Goal: Check status: Check status

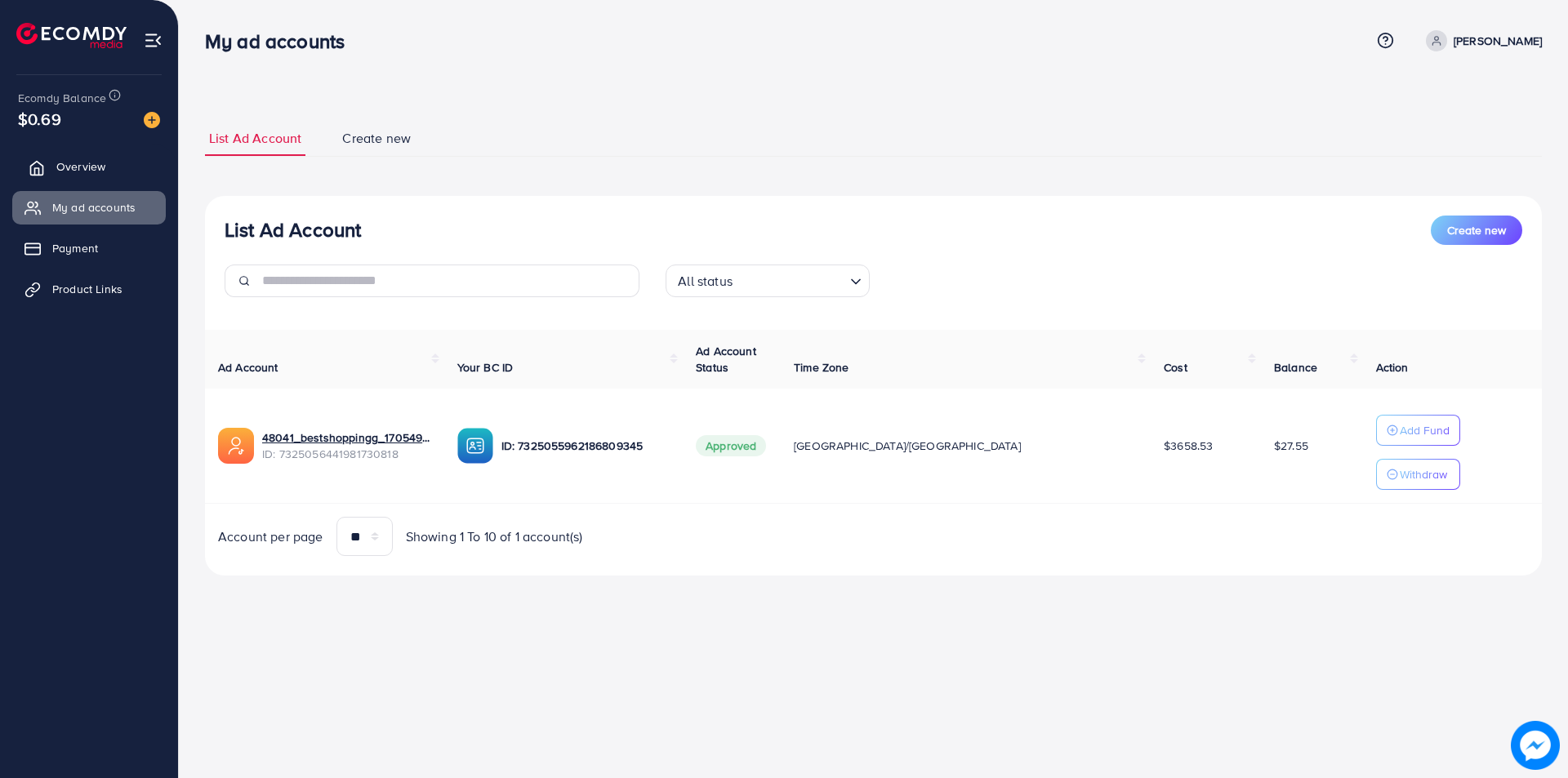
drag, startPoint x: 77, startPoint y: 153, endPoint x: 75, endPoint y: 167, distance: 14.1
click at [76, 152] on link "Overview" at bounding box center [89, 166] width 153 height 32
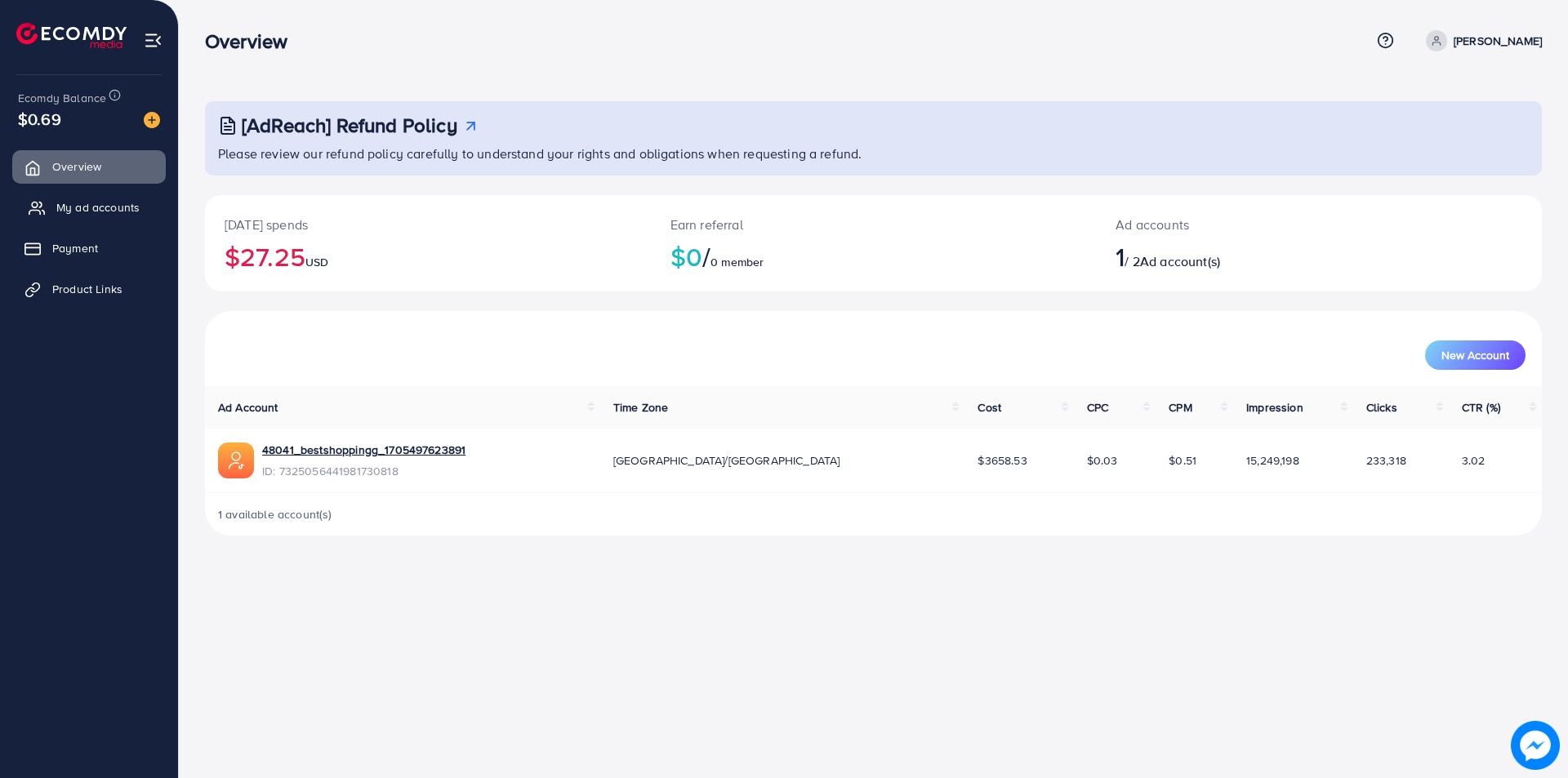
click at [45, 207] on link "My ad accounts" at bounding box center [89, 207] width 153 height 32
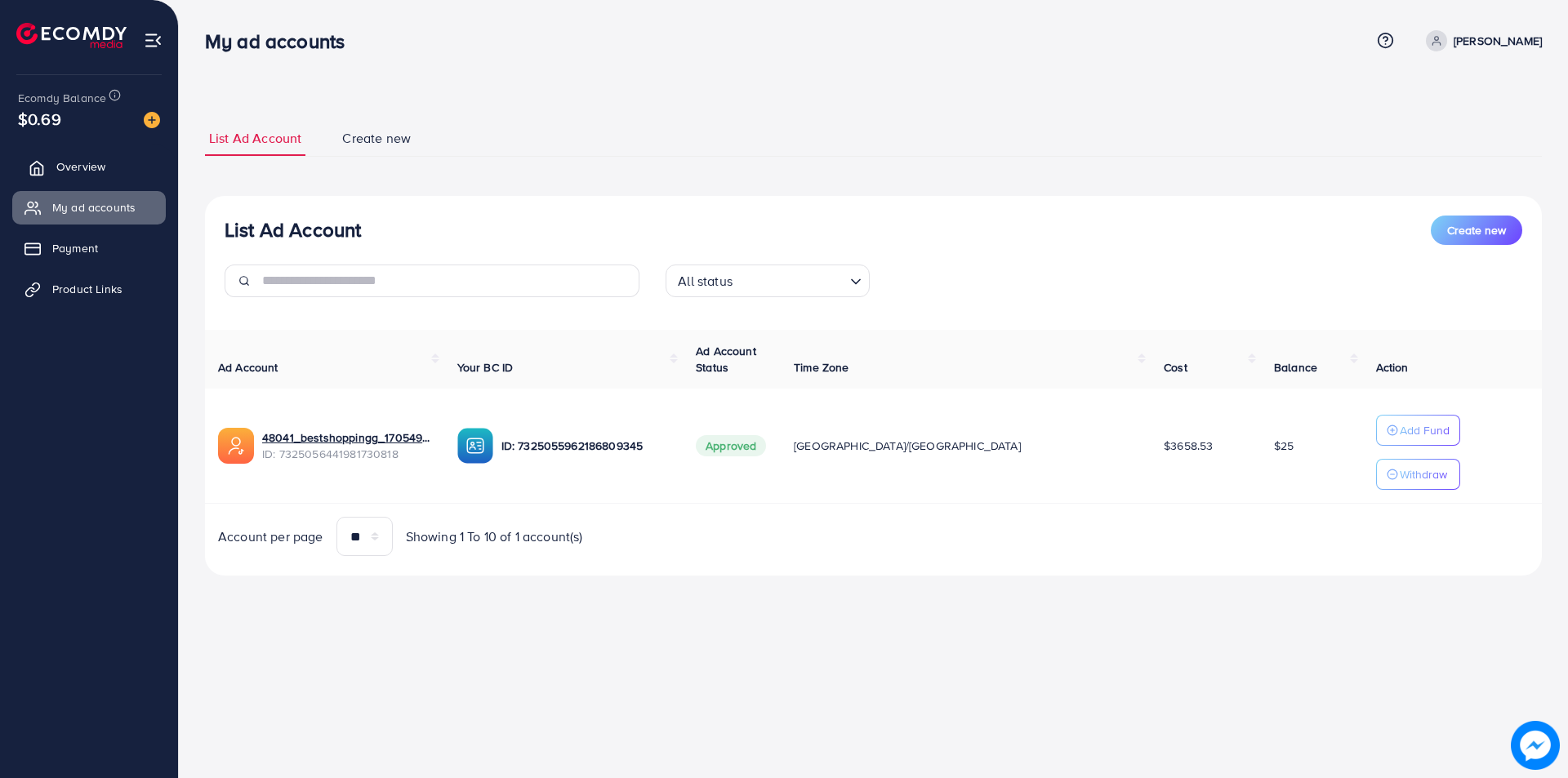
click at [71, 174] on span "Overview" at bounding box center [80, 167] width 49 height 17
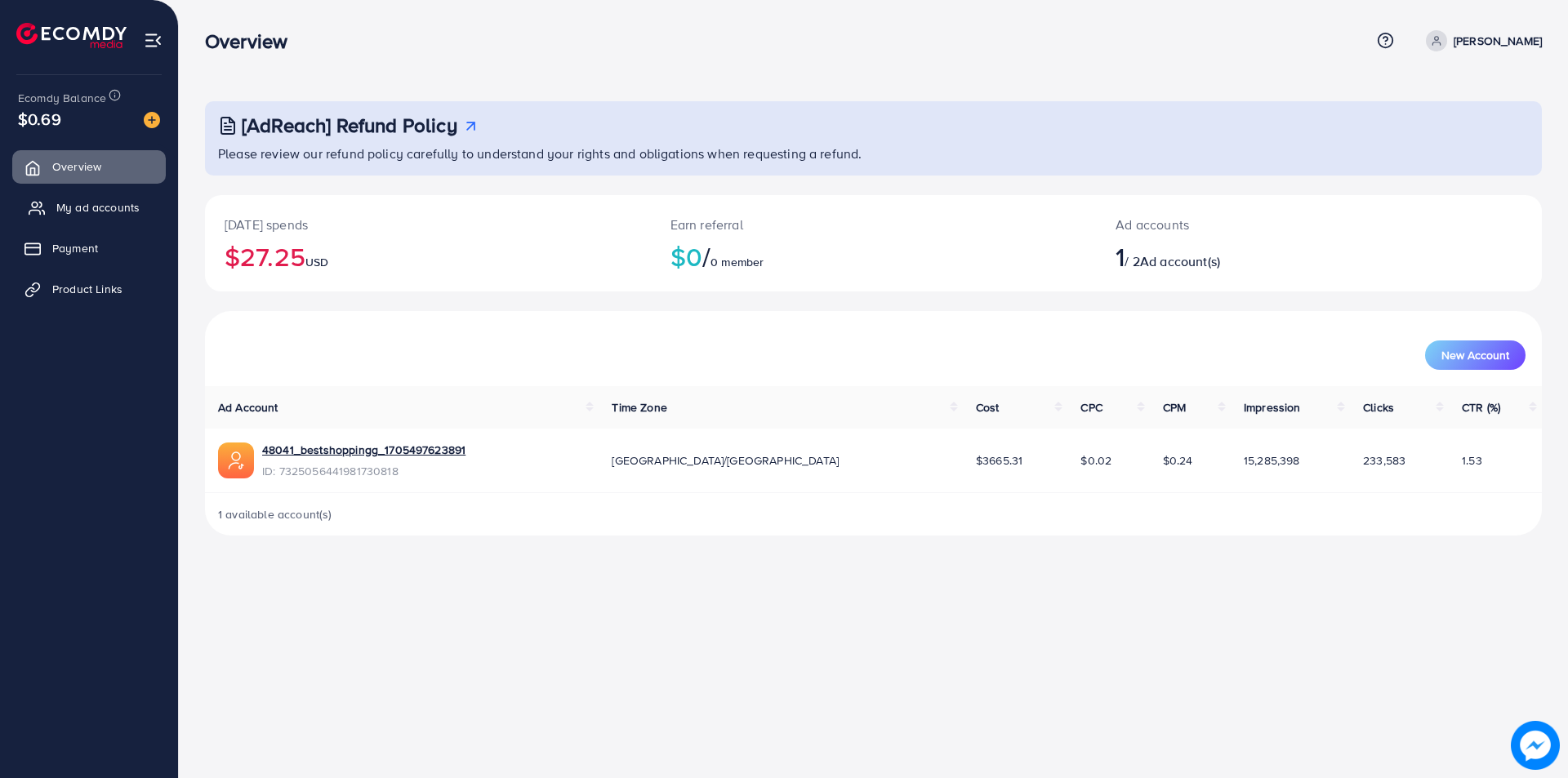
click at [72, 201] on span "My ad accounts" at bounding box center [98, 207] width 84 height 17
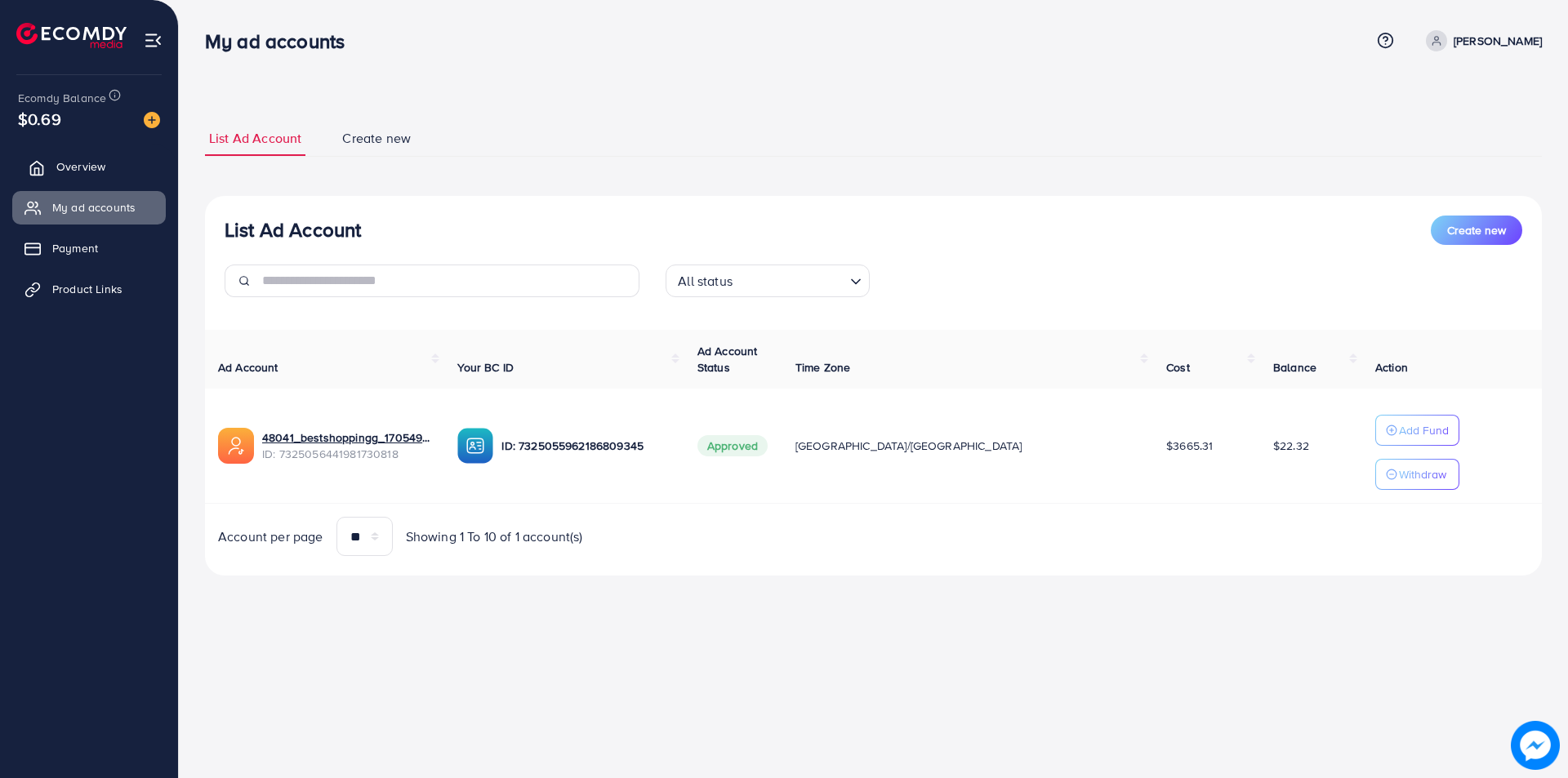
click at [70, 166] on span "Overview" at bounding box center [80, 167] width 49 height 17
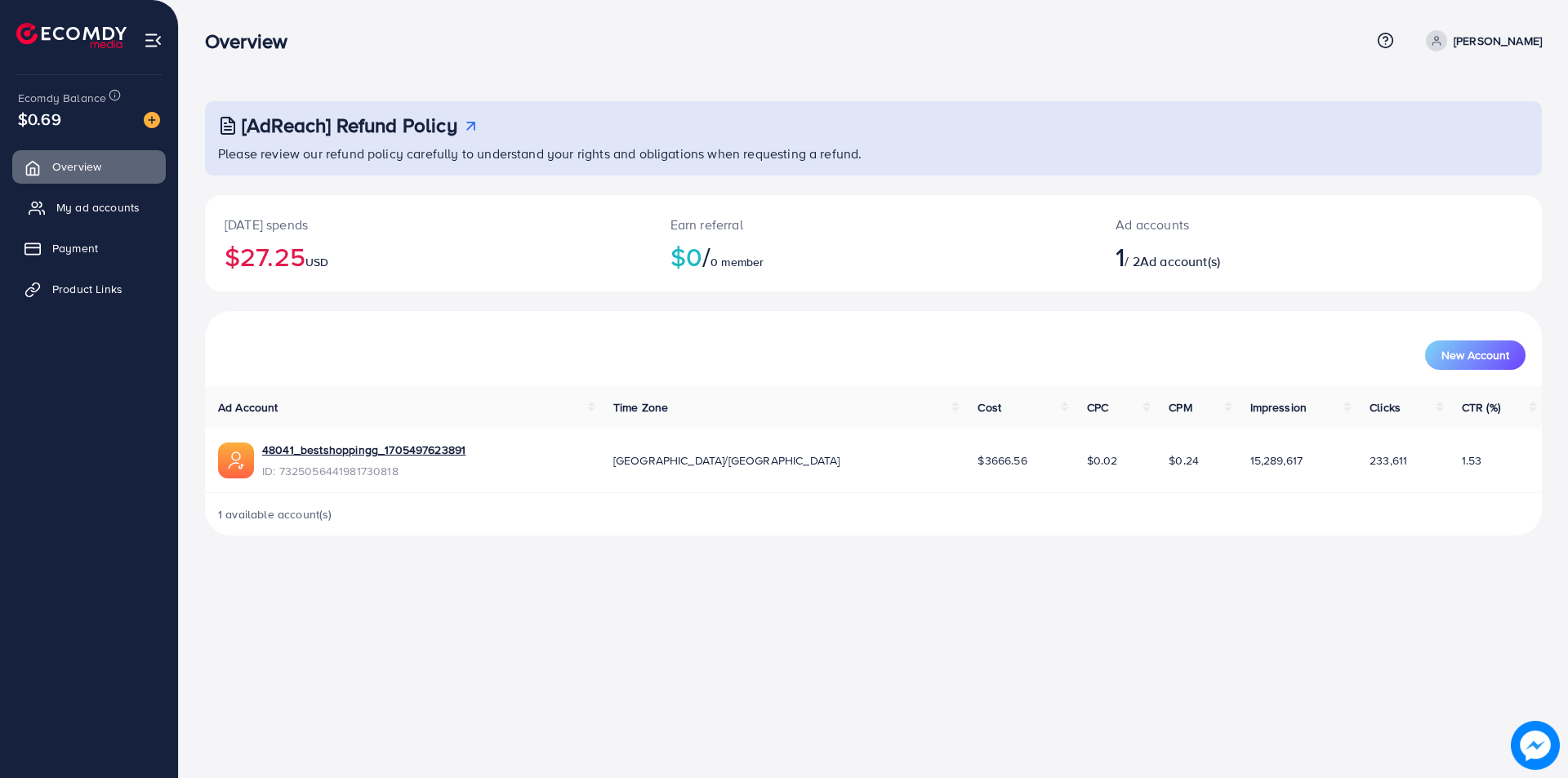
click at [63, 210] on span "My ad accounts" at bounding box center [98, 207] width 84 height 17
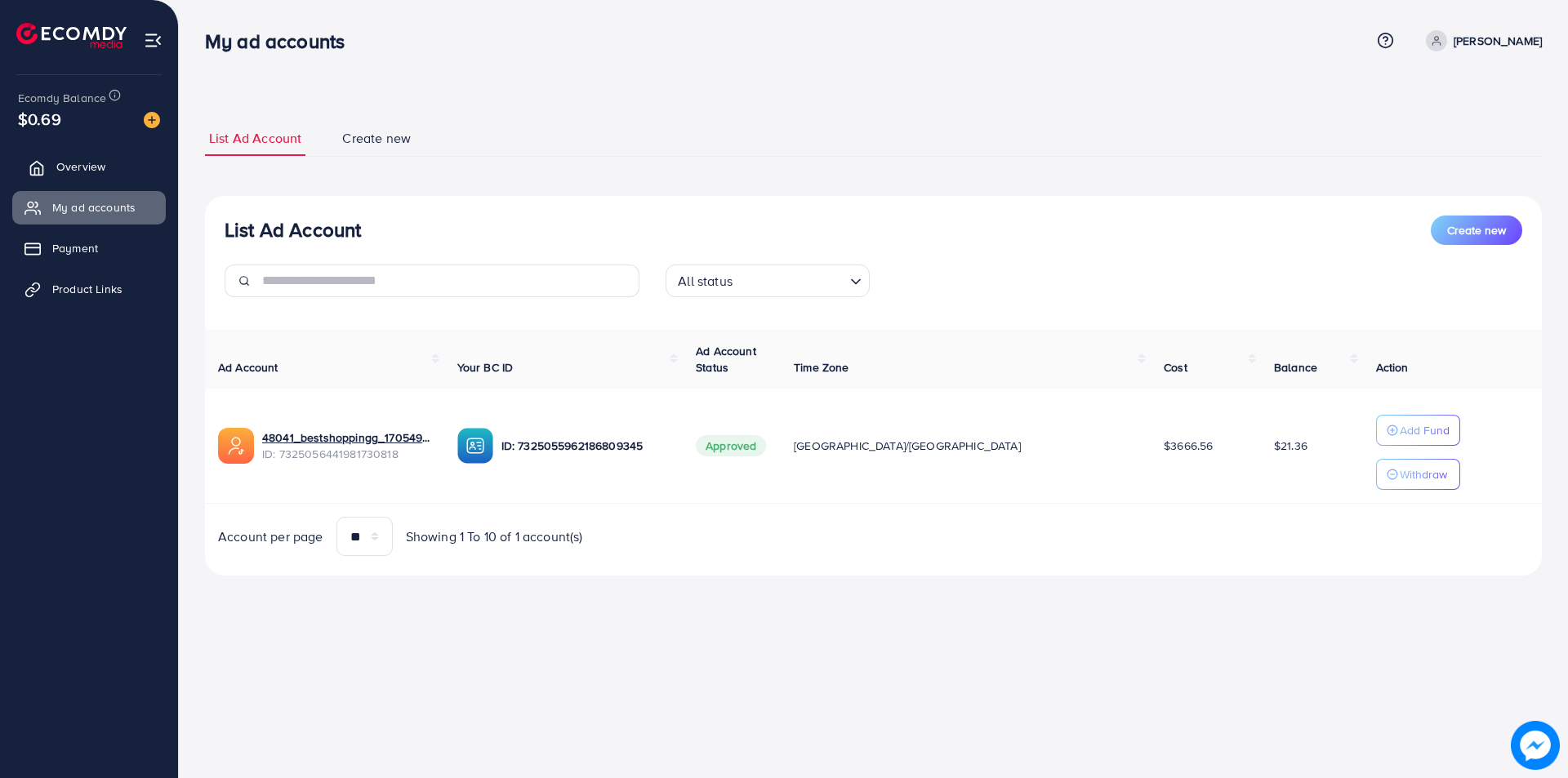
click at [74, 173] on span "Overview" at bounding box center [80, 167] width 49 height 17
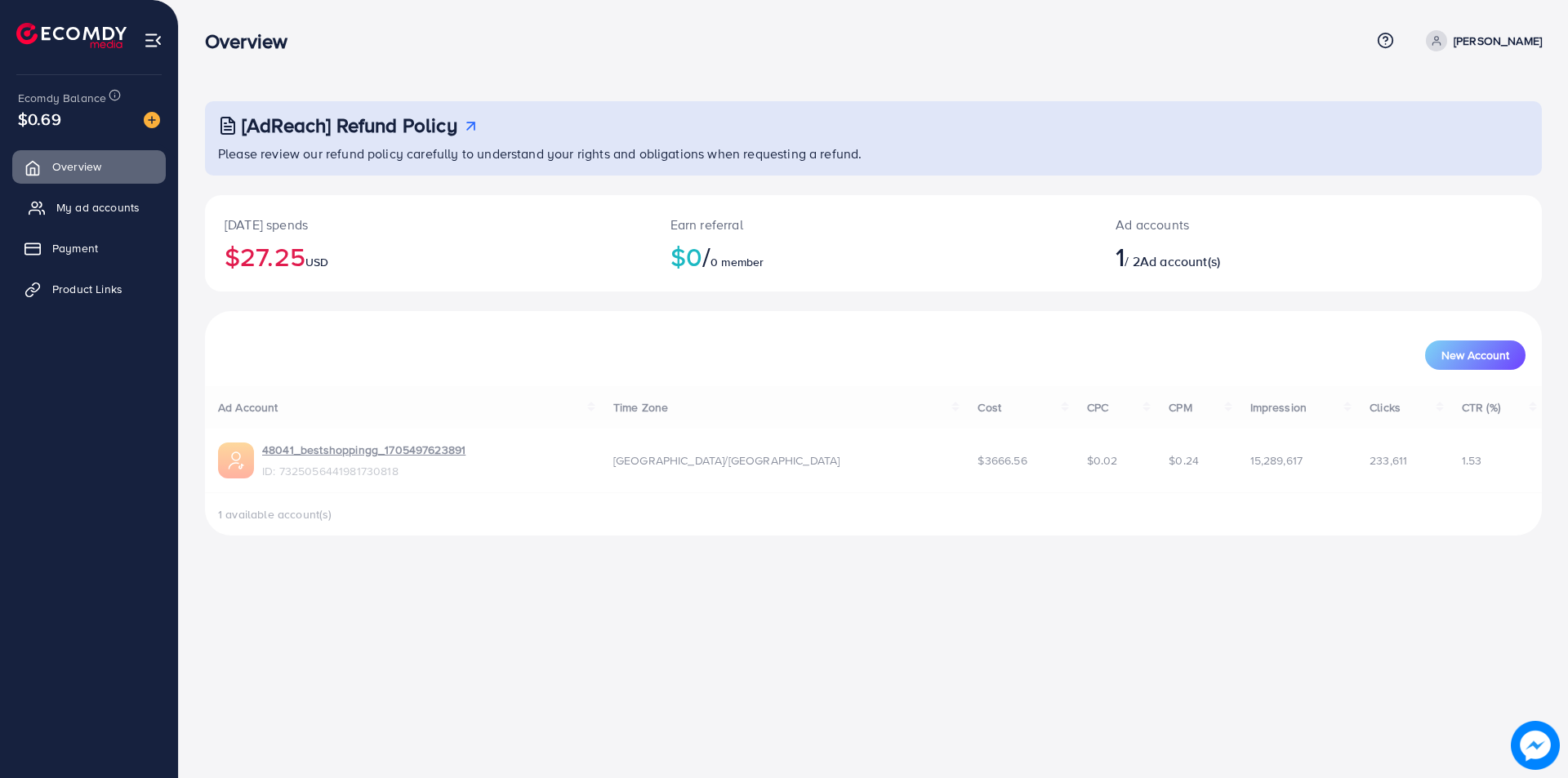
click at [76, 210] on span "My ad accounts" at bounding box center [98, 207] width 84 height 17
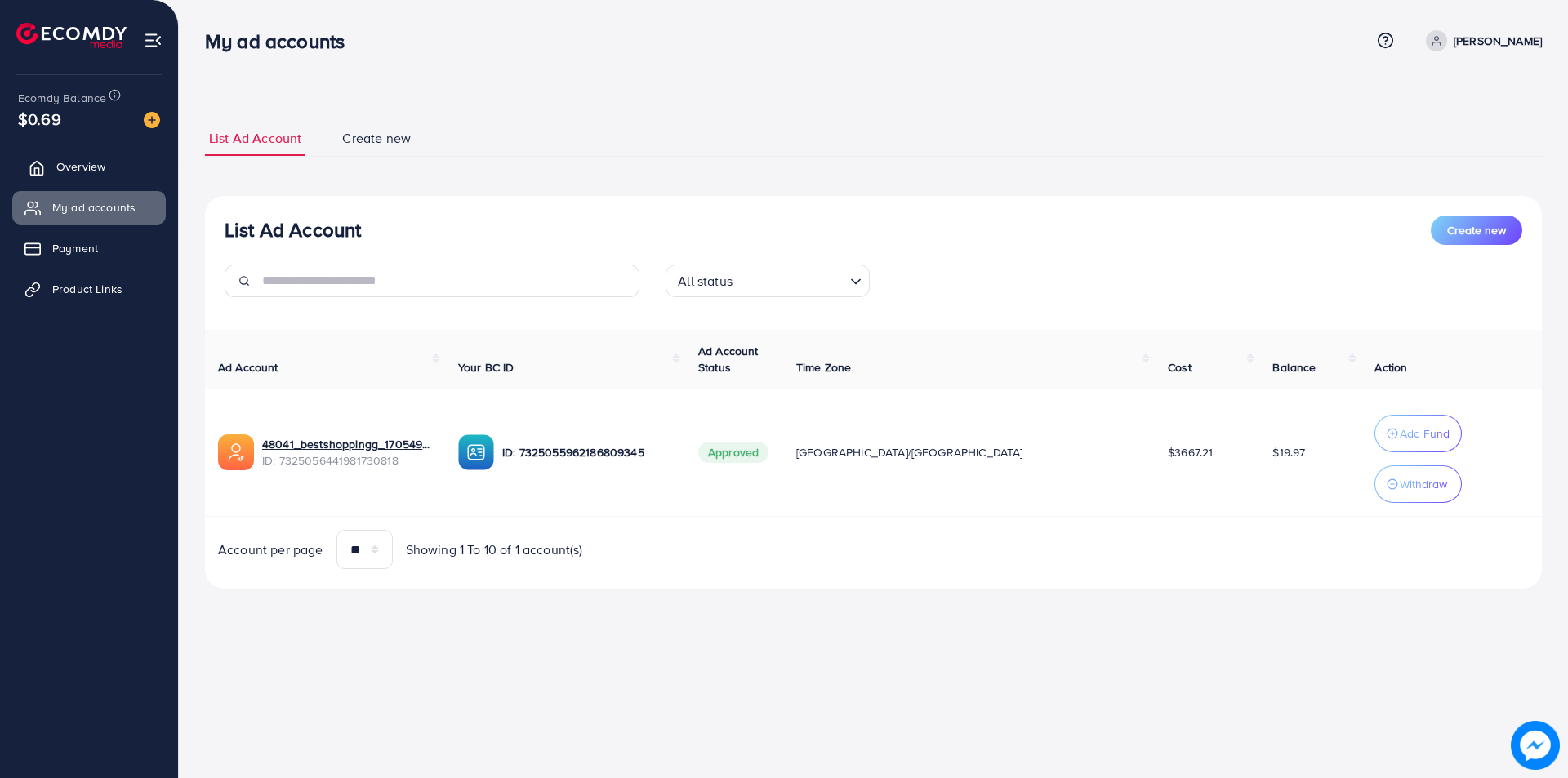
click at [104, 167] on span "Overview" at bounding box center [80, 167] width 49 height 17
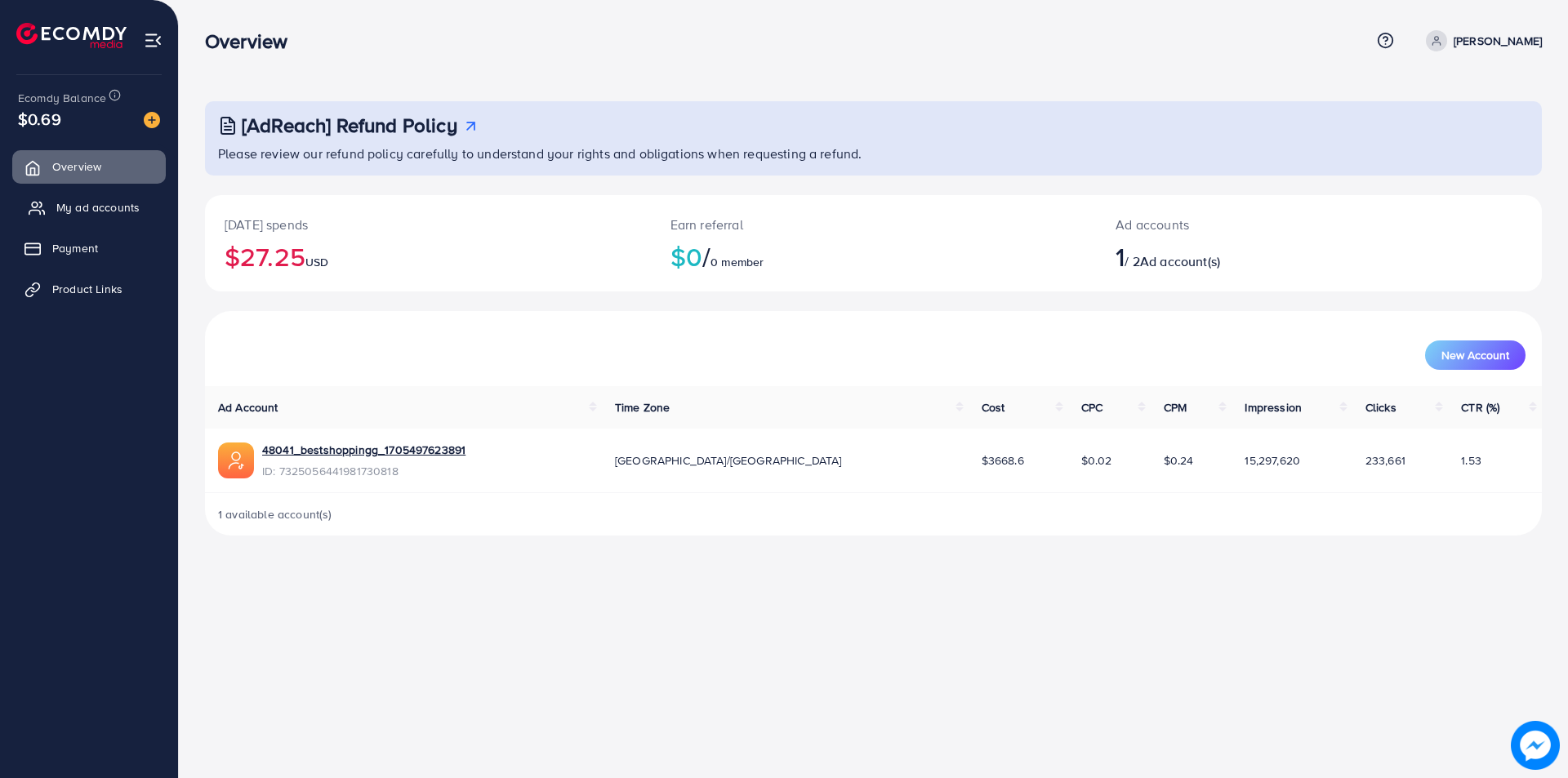
click at [103, 202] on span "My ad accounts" at bounding box center [98, 207] width 84 height 17
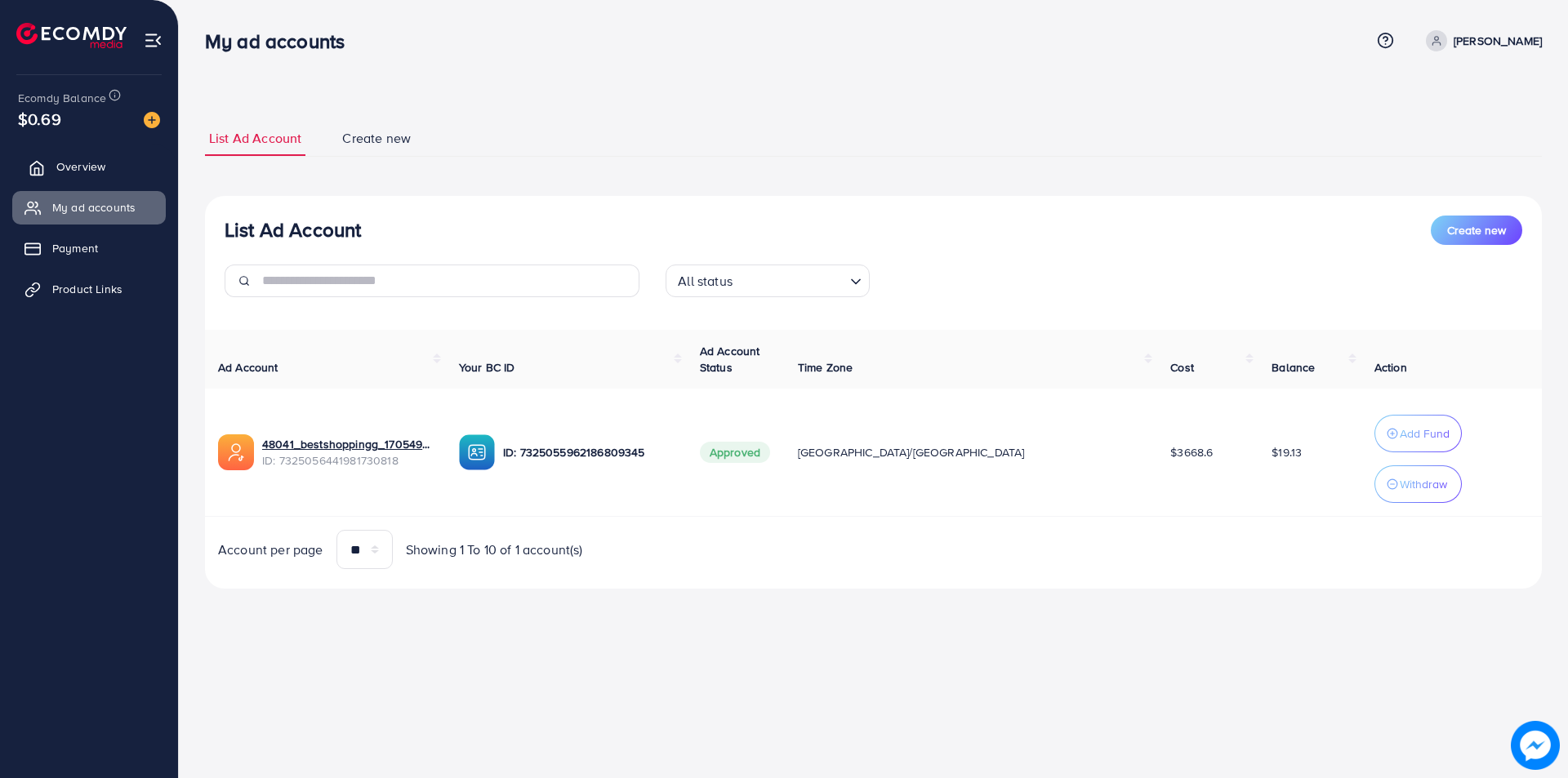
click at [95, 161] on span "Overview" at bounding box center [80, 167] width 49 height 17
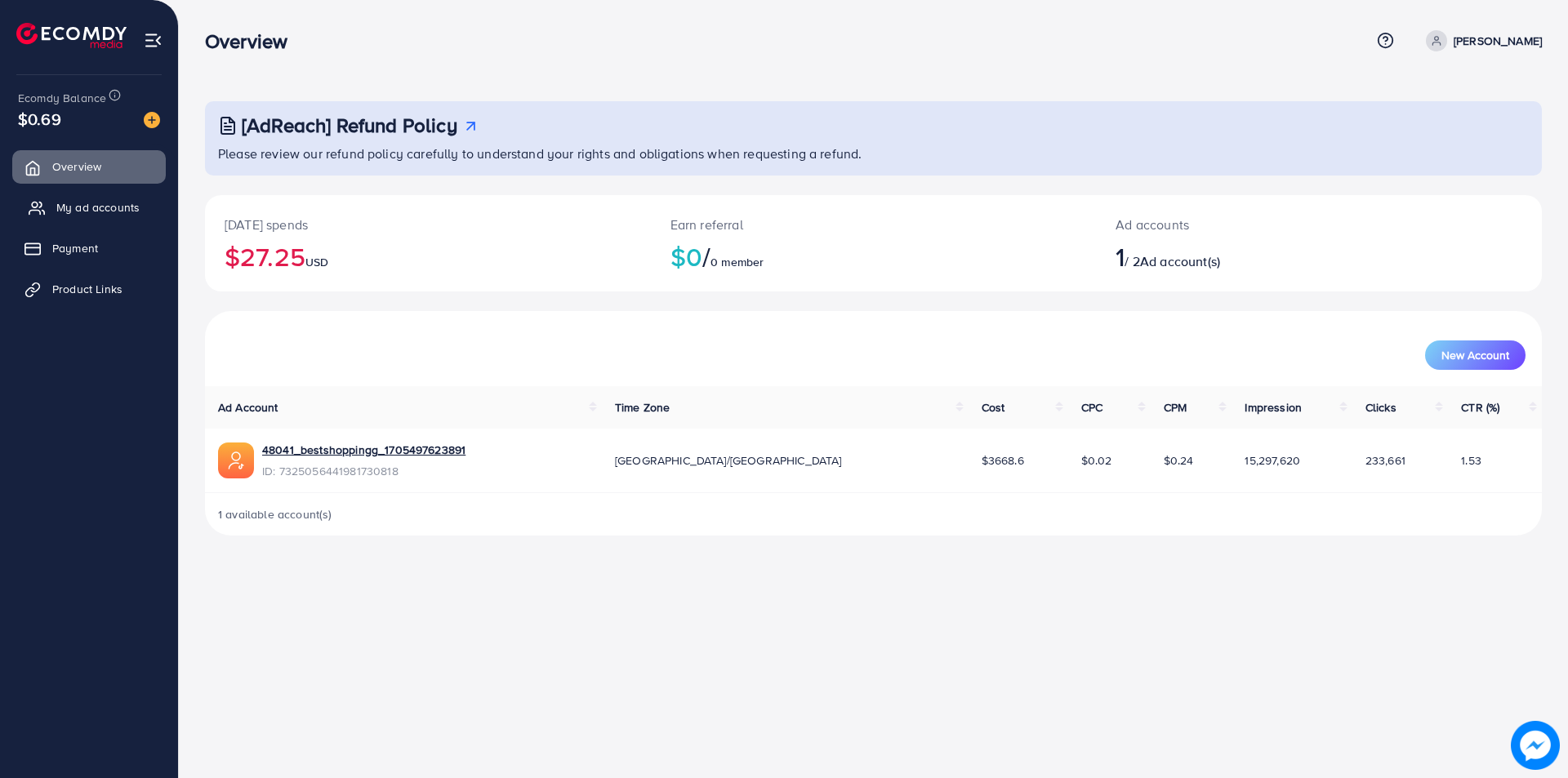
click at [78, 201] on span "My ad accounts" at bounding box center [98, 207] width 84 height 17
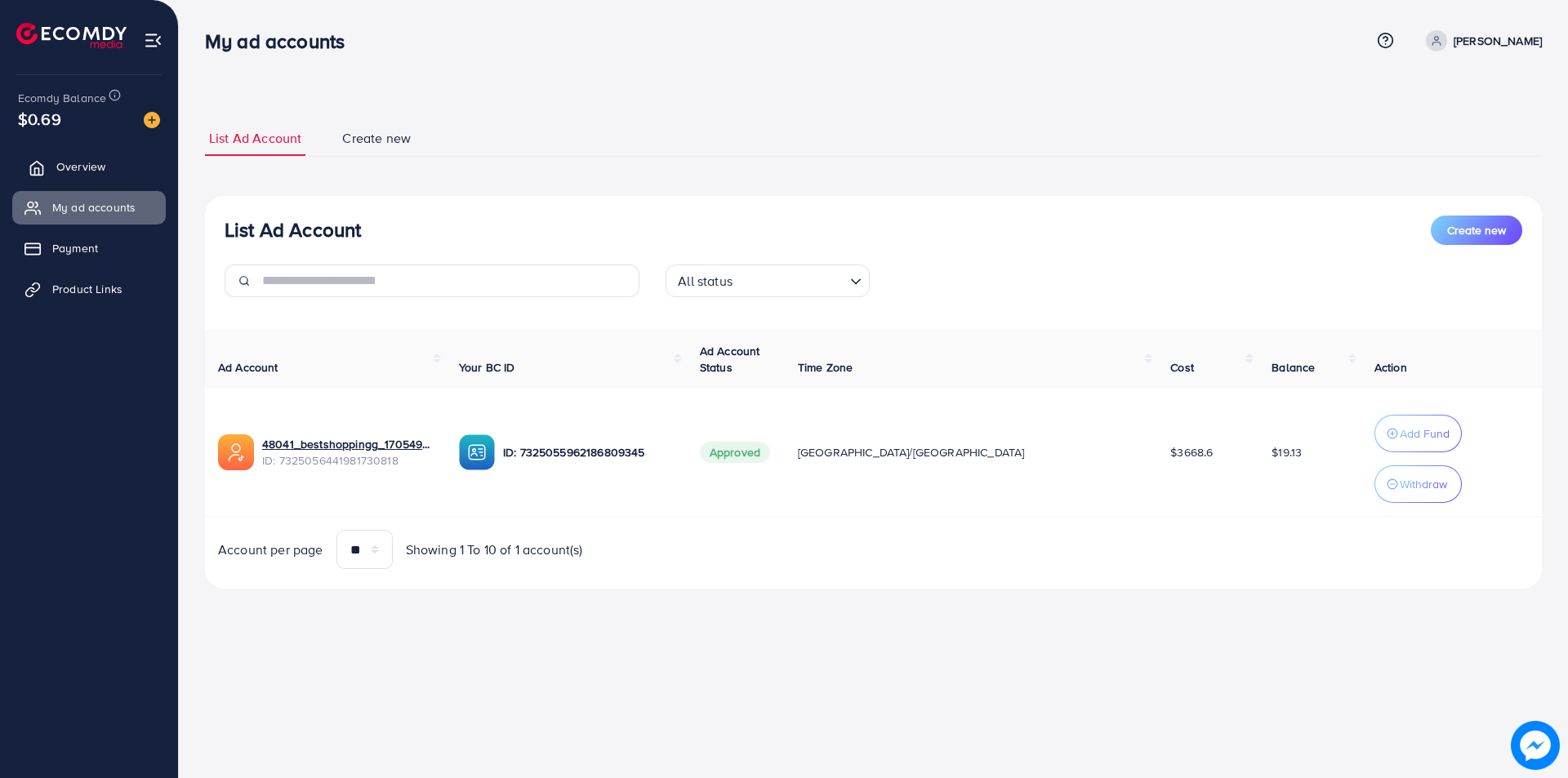
click at [108, 156] on link "Overview" at bounding box center [89, 166] width 153 height 32
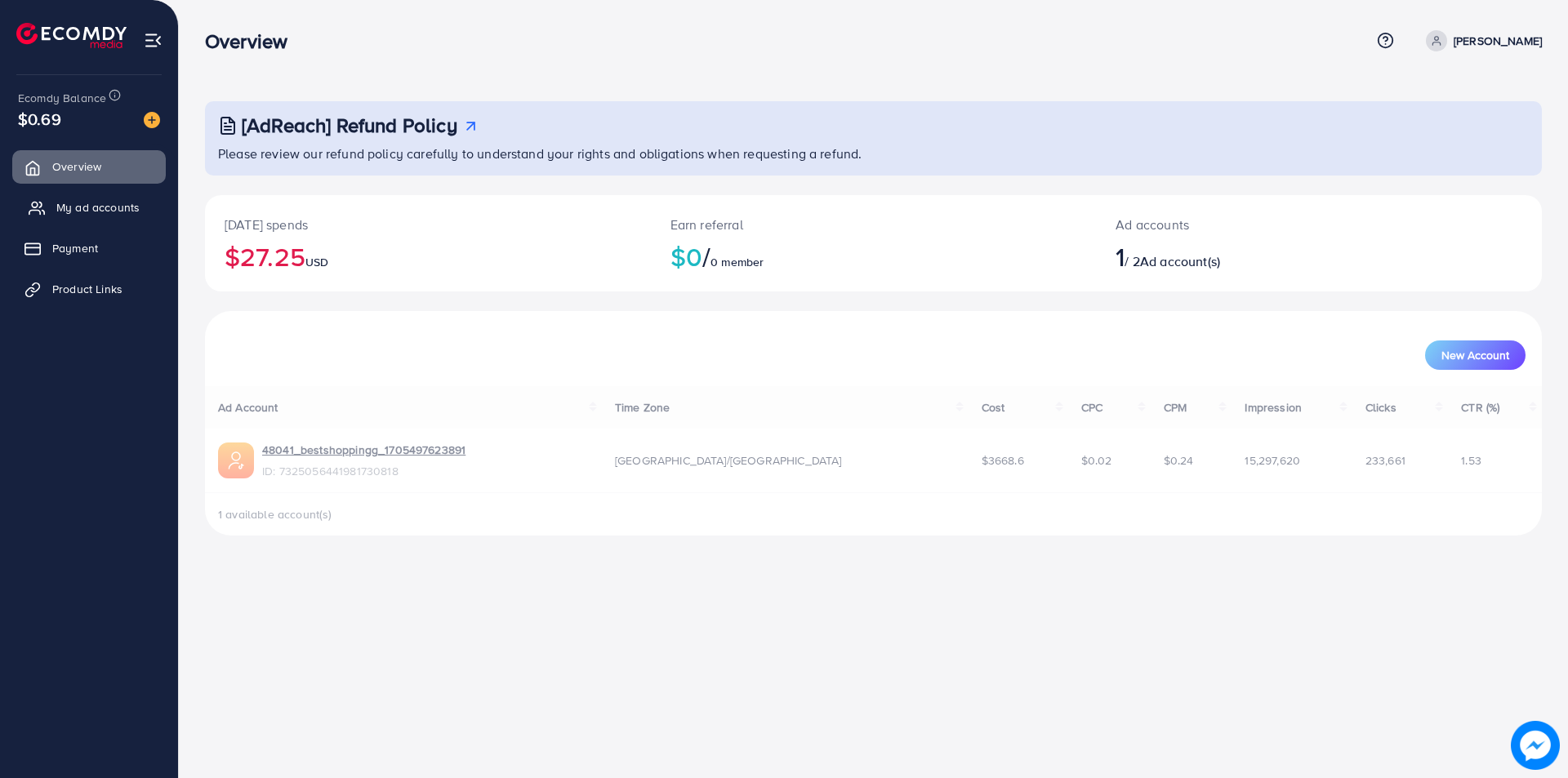
click at [90, 216] on link "My ad accounts" at bounding box center [89, 207] width 153 height 32
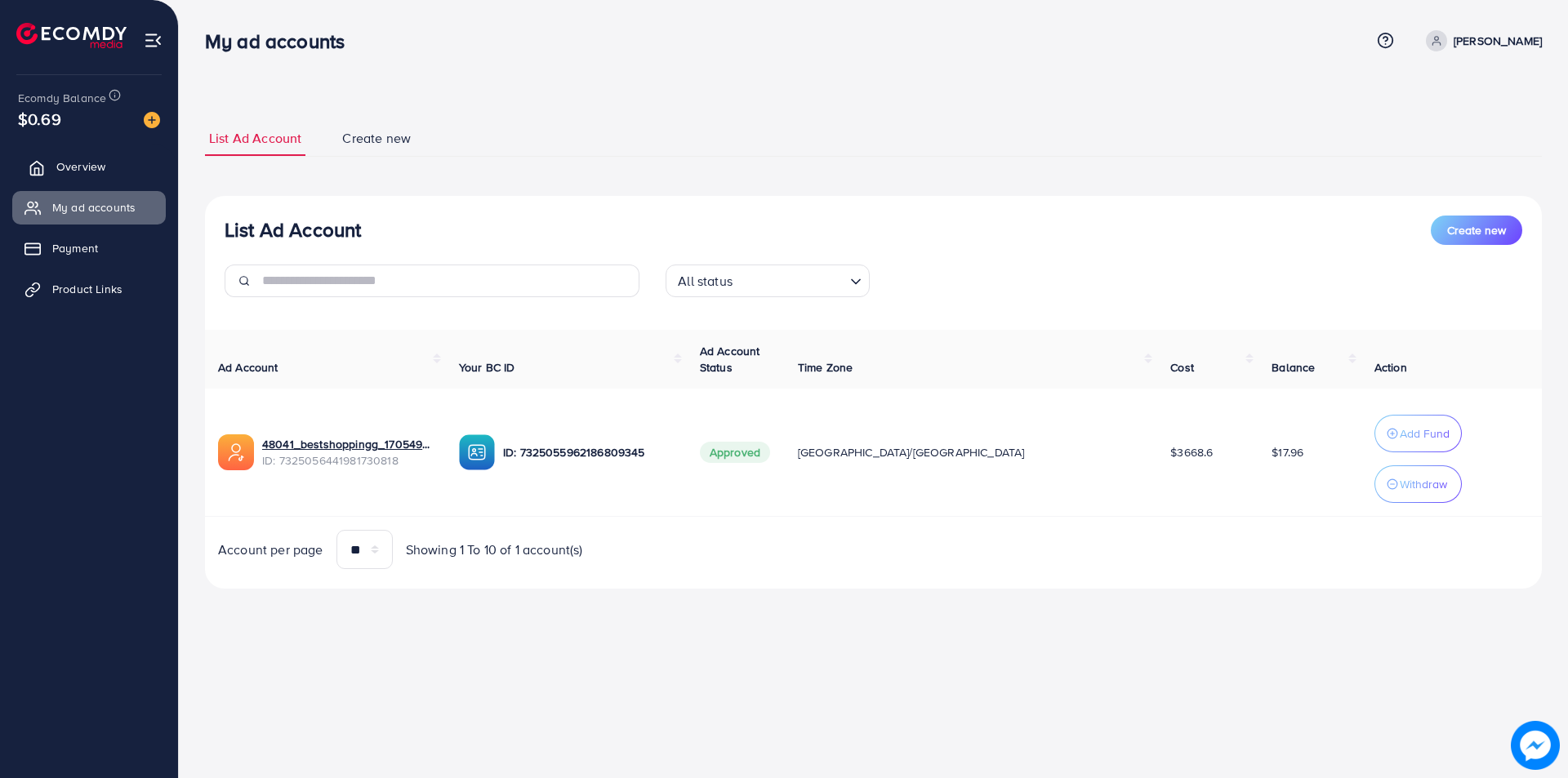
click at [86, 174] on span "Overview" at bounding box center [80, 167] width 49 height 17
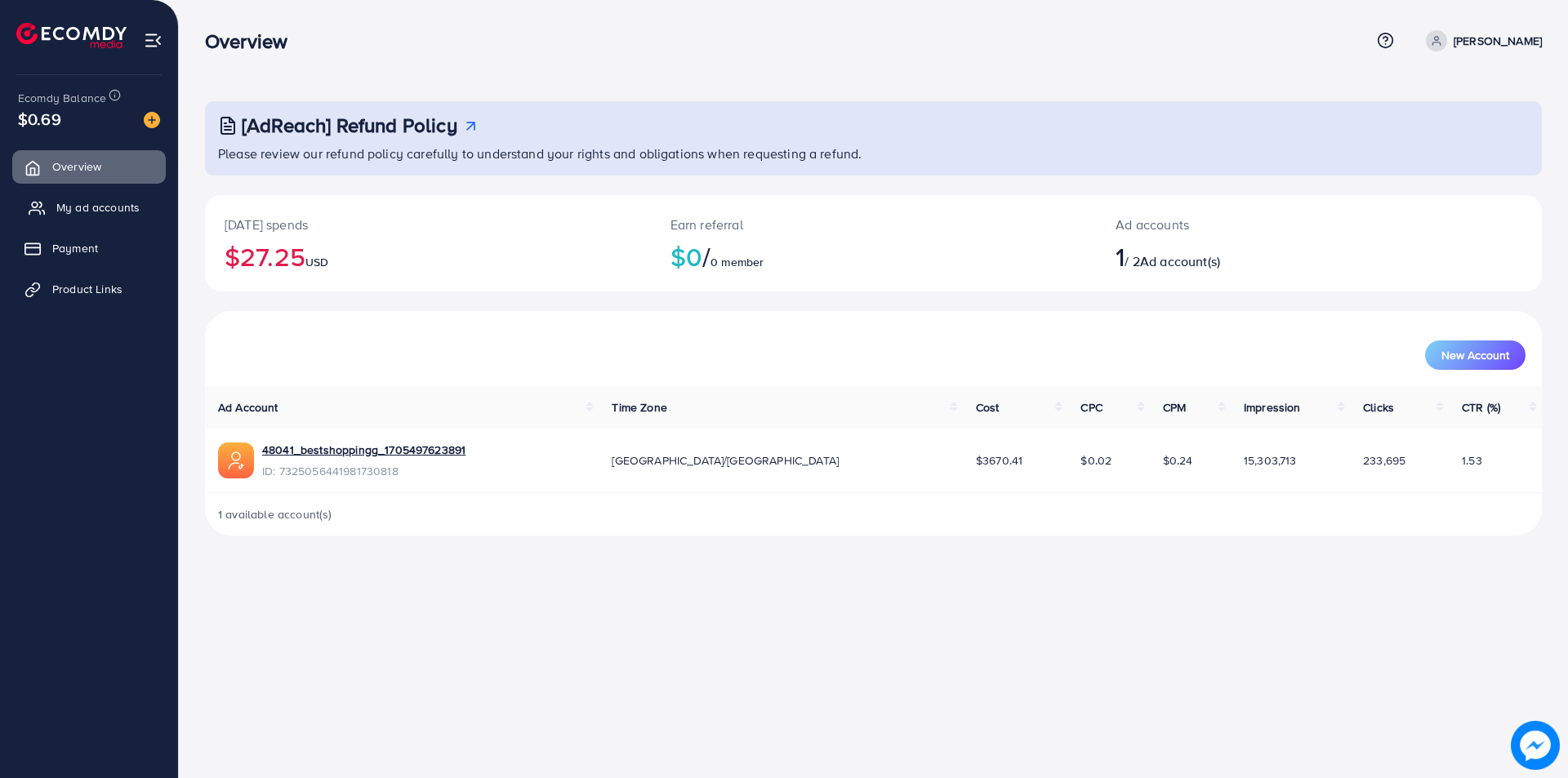
click at [67, 215] on span "My ad accounts" at bounding box center [98, 207] width 84 height 17
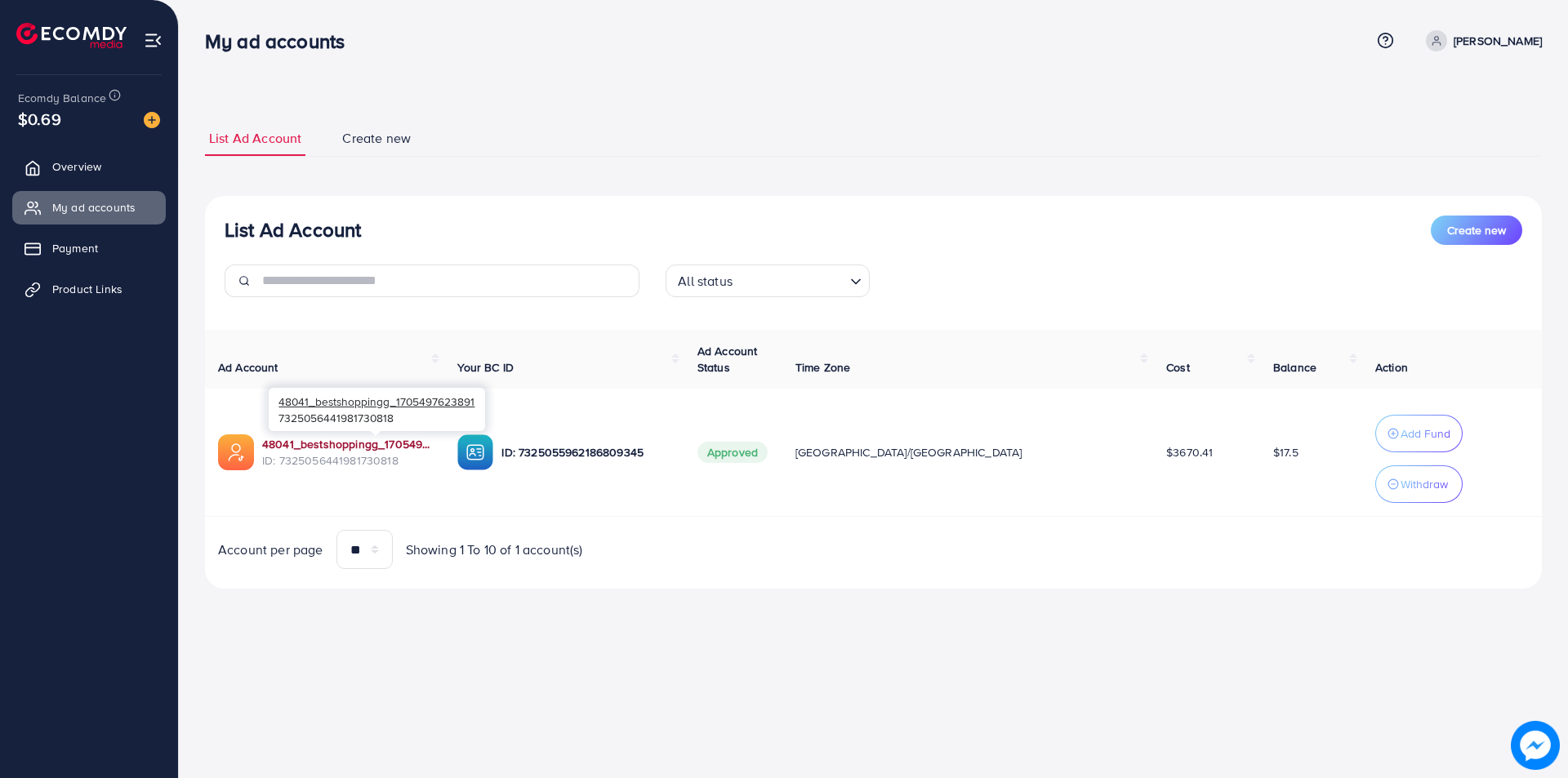
click at [307, 446] on link "48041_bestshoppingg_1705497623891" at bounding box center [346, 444] width 169 height 17
click at [71, 166] on span "Overview" at bounding box center [80, 167] width 49 height 17
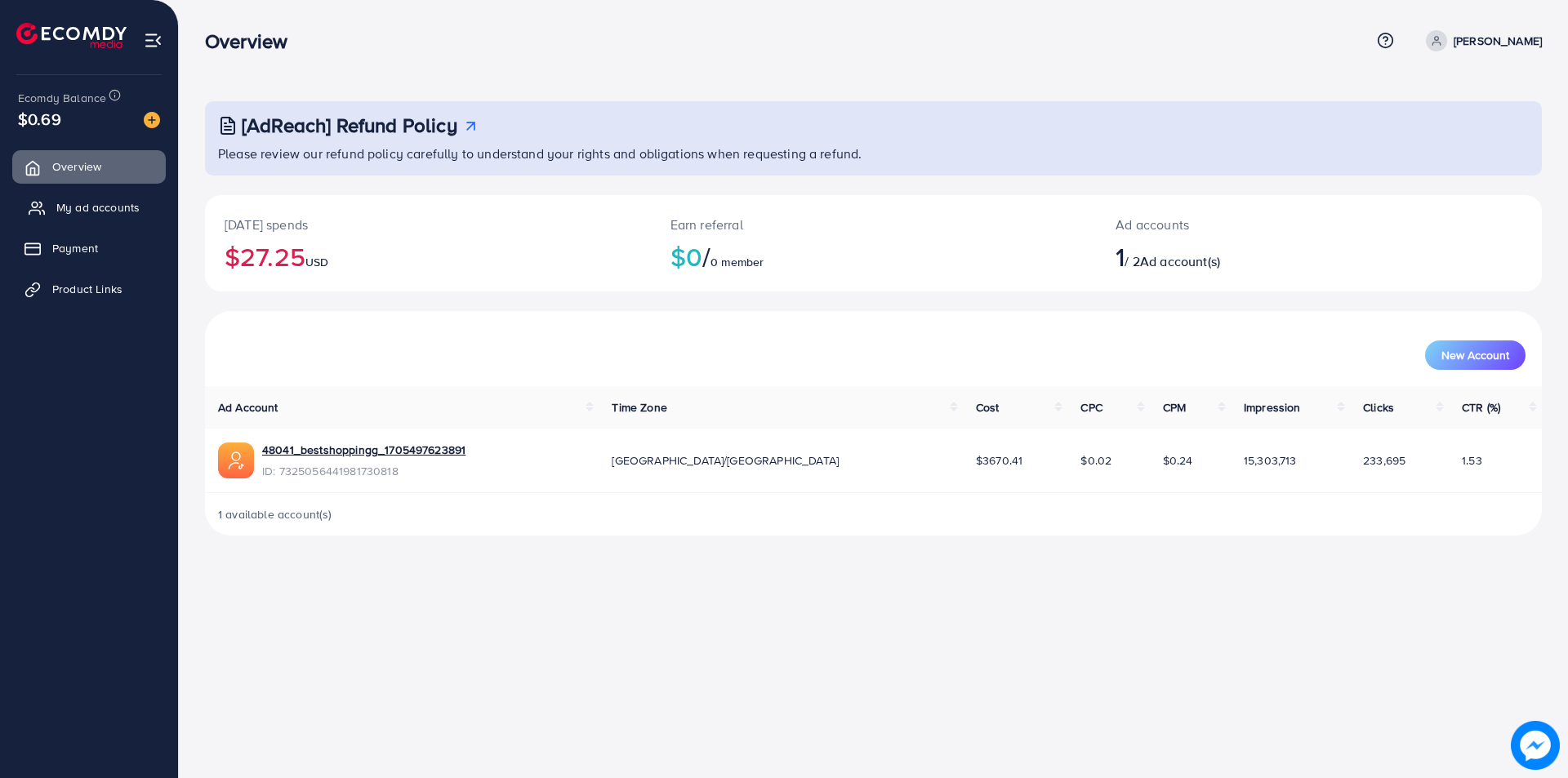
click at [70, 206] on span "My ad accounts" at bounding box center [98, 207] width 84 height 17
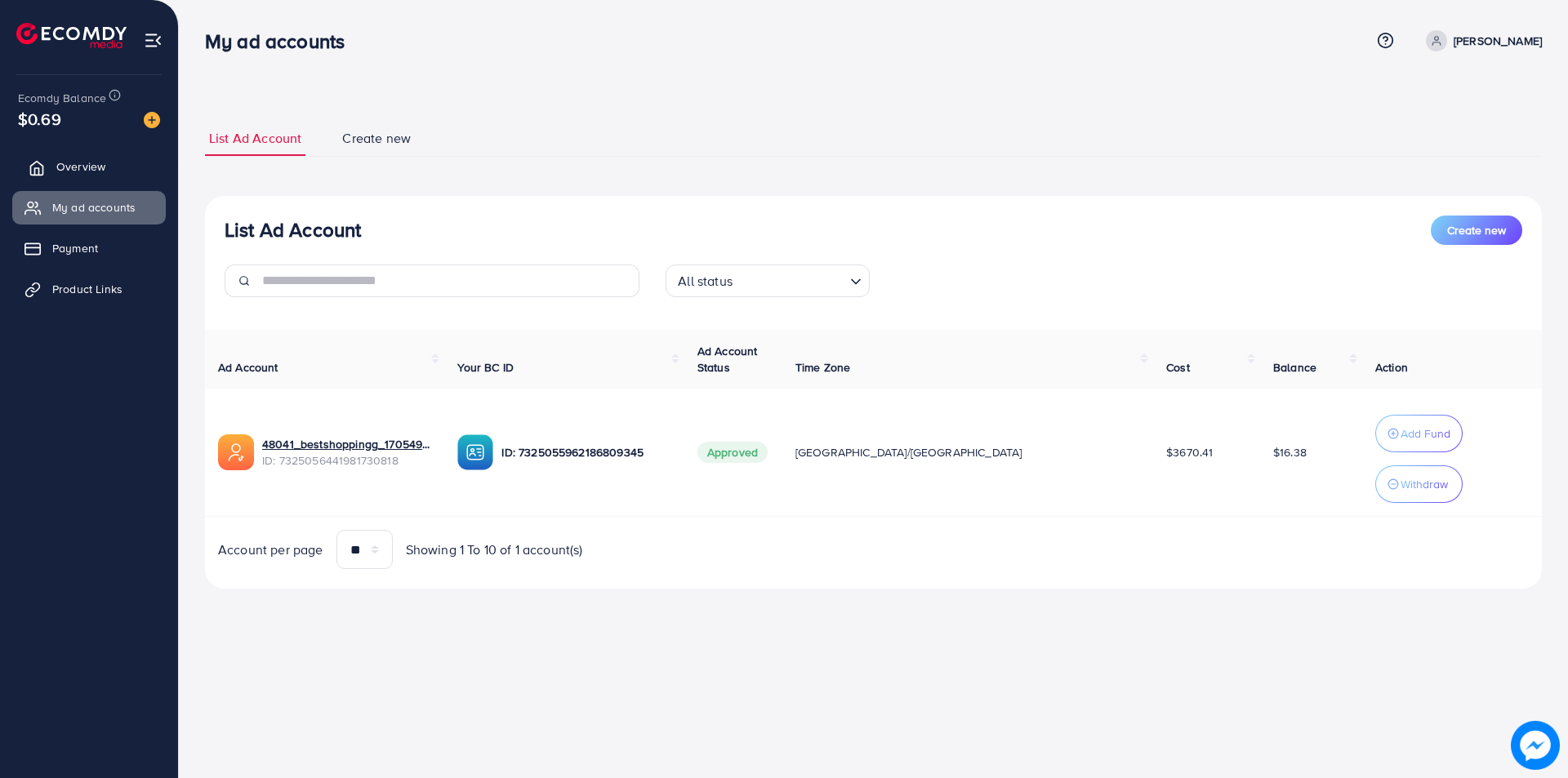
click at [94, 164] on span "Overview" at bounding box center [80, 167] width 49 height 17
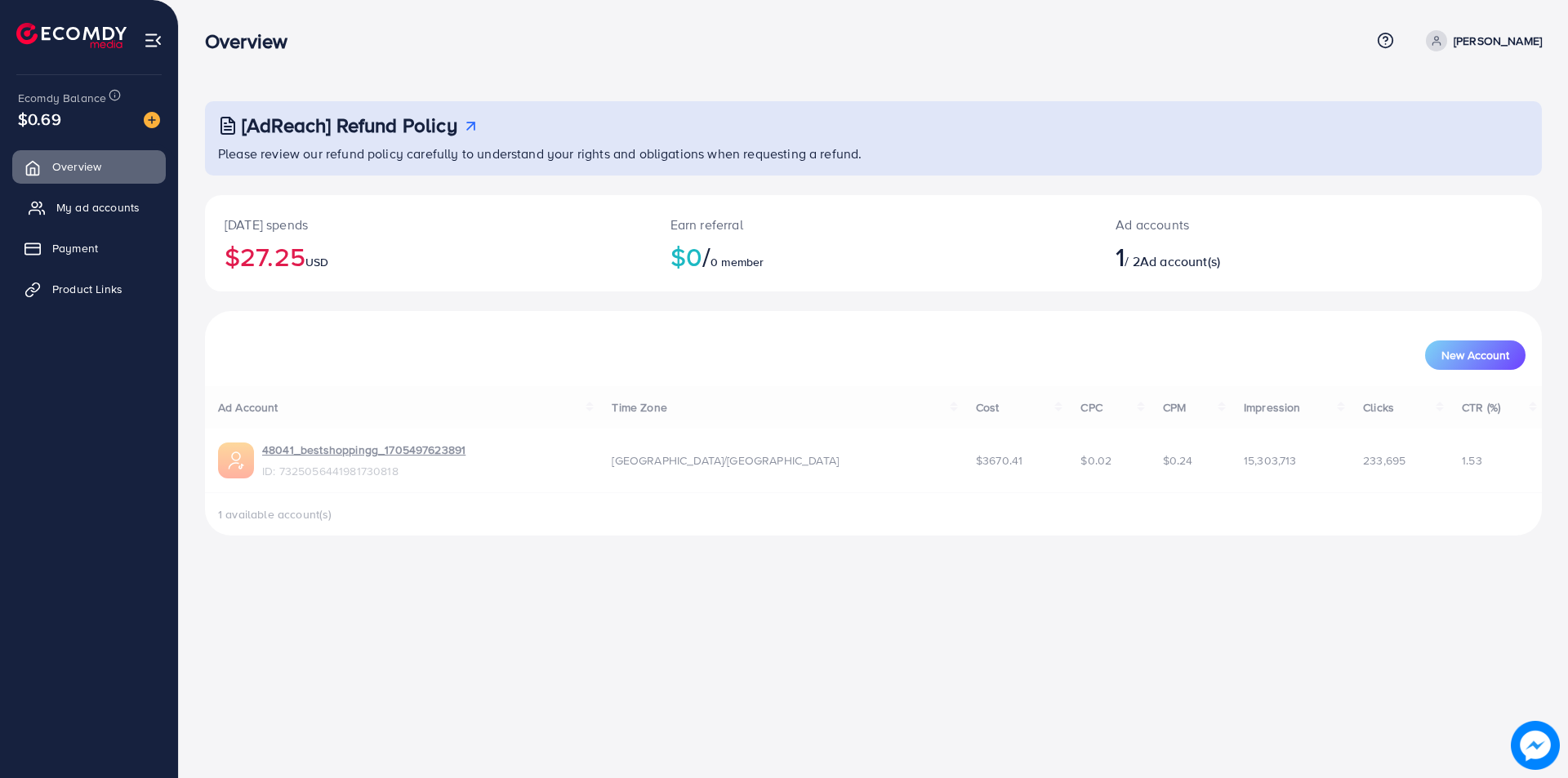
click at [83, 213] on span "My ad accounts" at bounding box center [98, 207] width 84 height 17
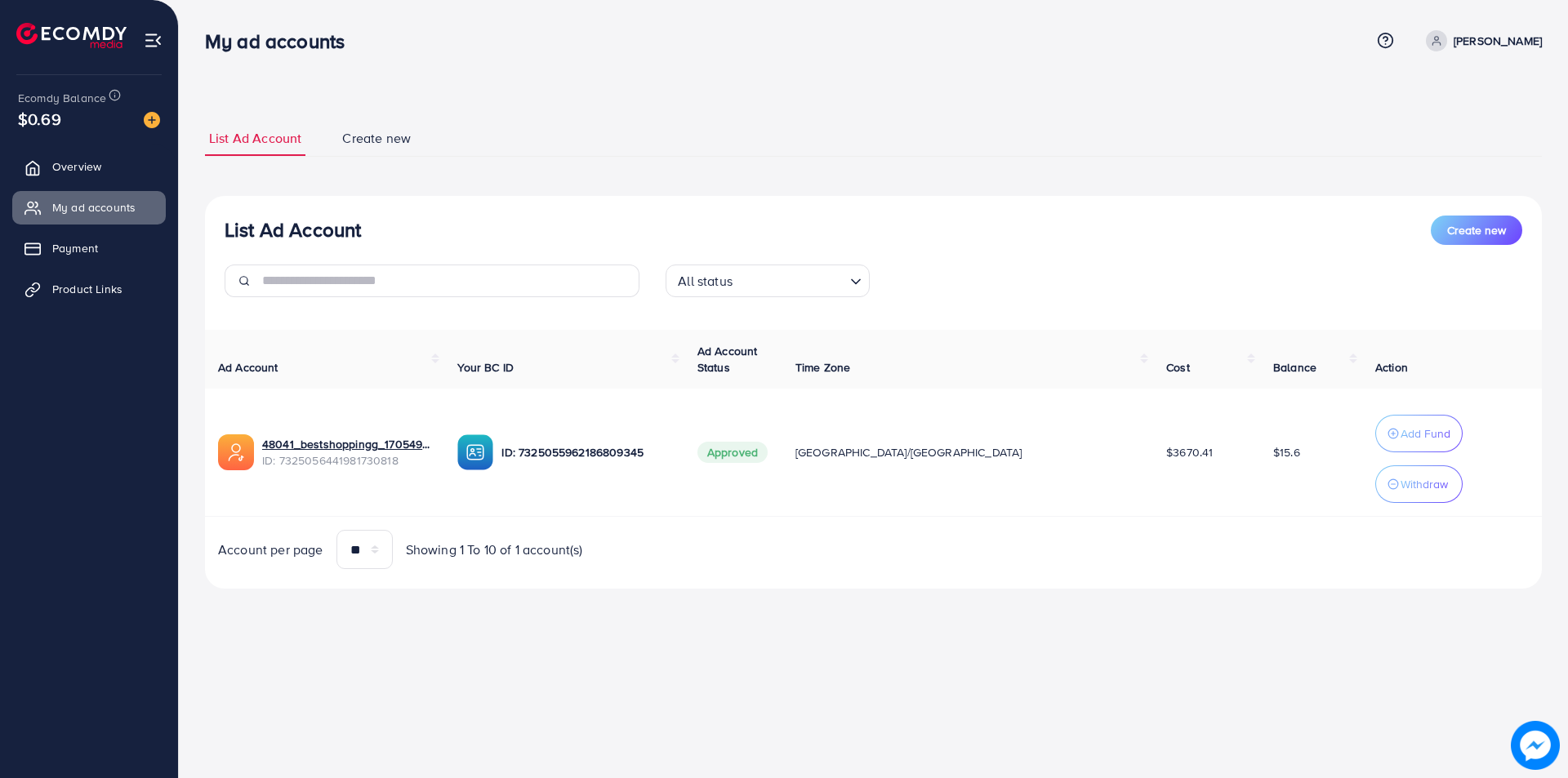
click at [74, 147] on ul "Overview My ad accounts Payment Product Links" at bounding box center [89, 233] width 178 height 180
click at [78, 162] on span "Overview" at bounding box center [80, 167] width 49 height 17
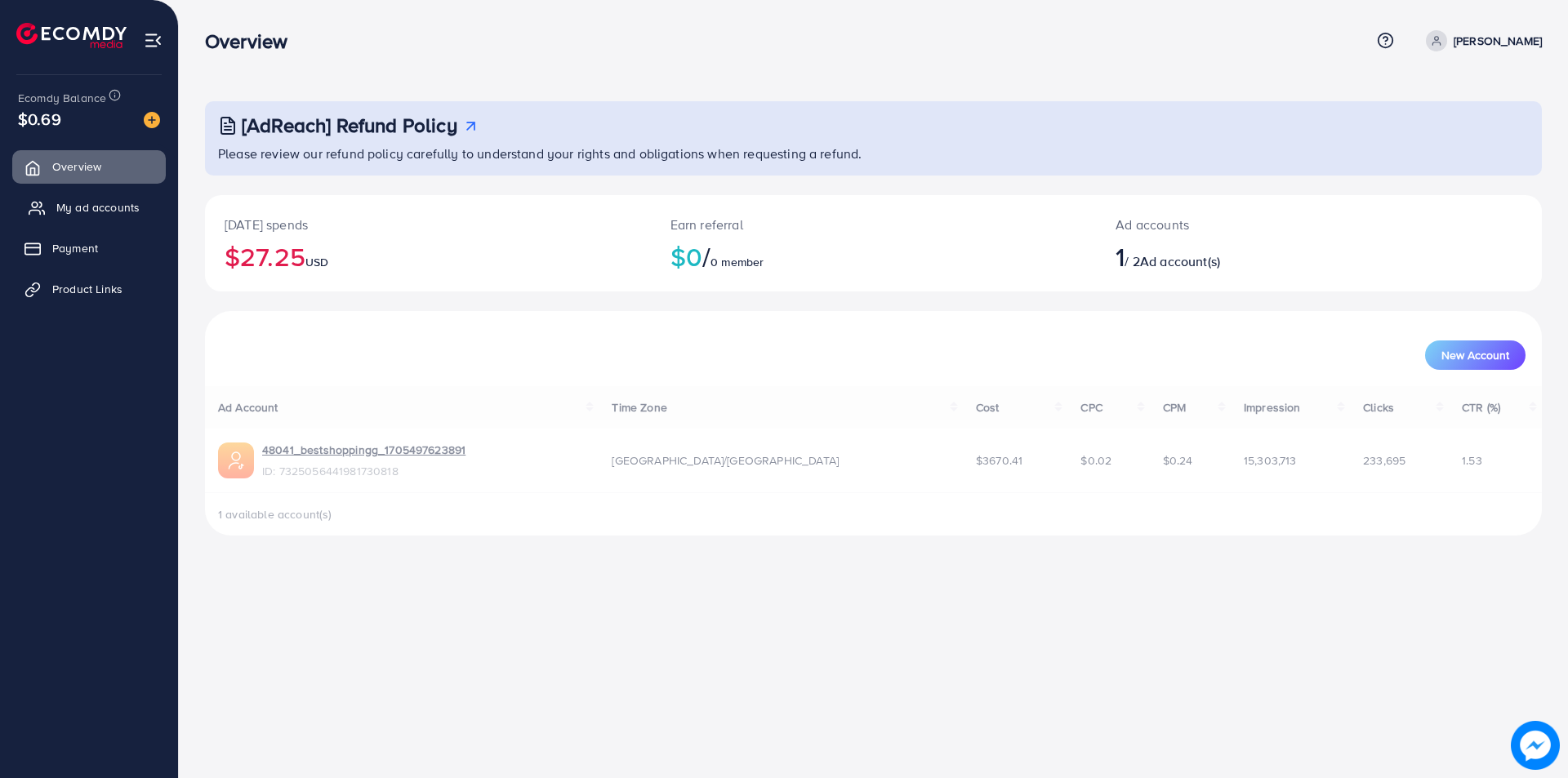
click at [71, 201] on span "My ad accounts" at bounding box center [98, 207] width 84 height 17
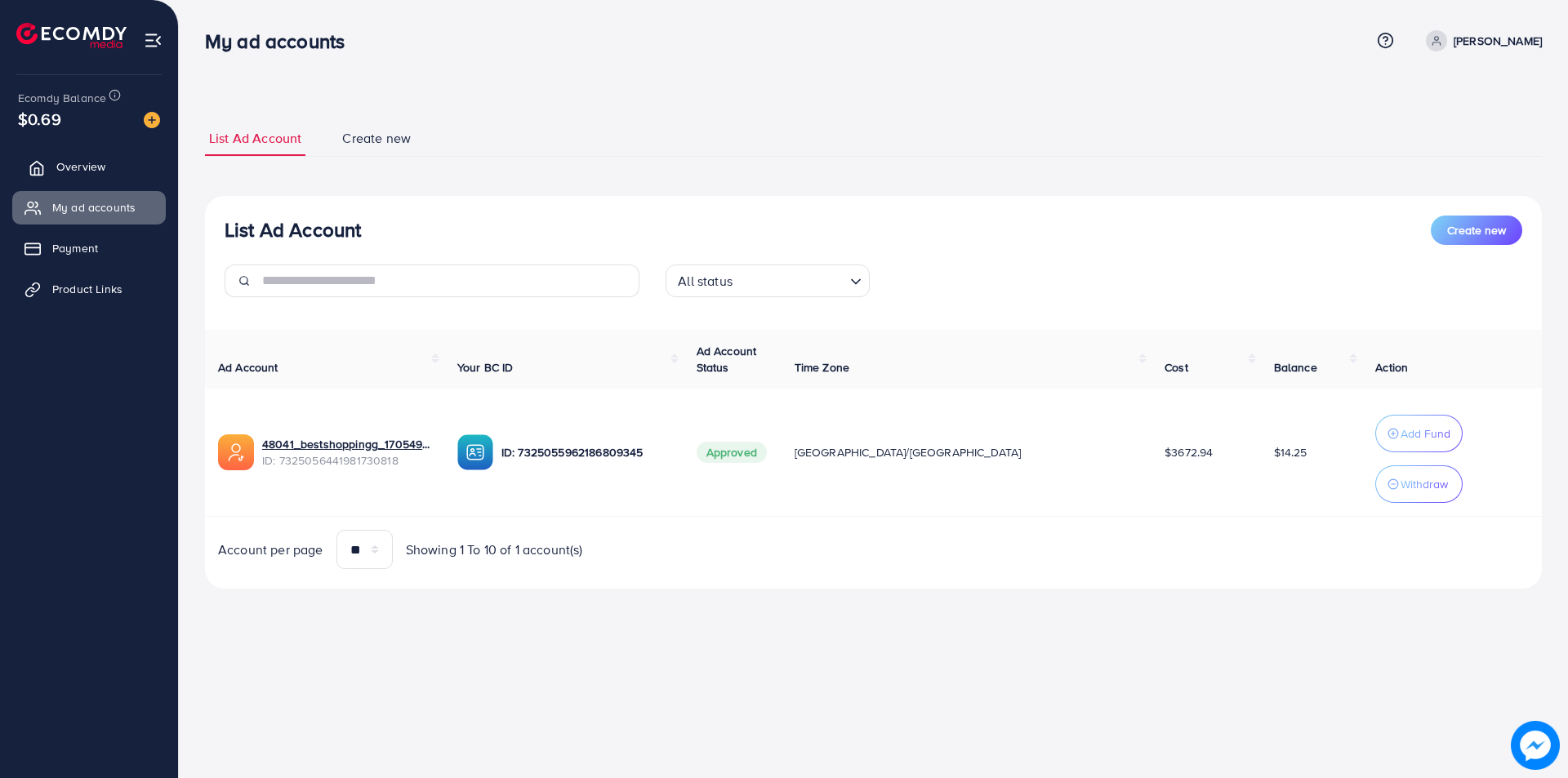
click at [56, 168] on link "Overview" at bounding box center [89, 166] width 153 height 32
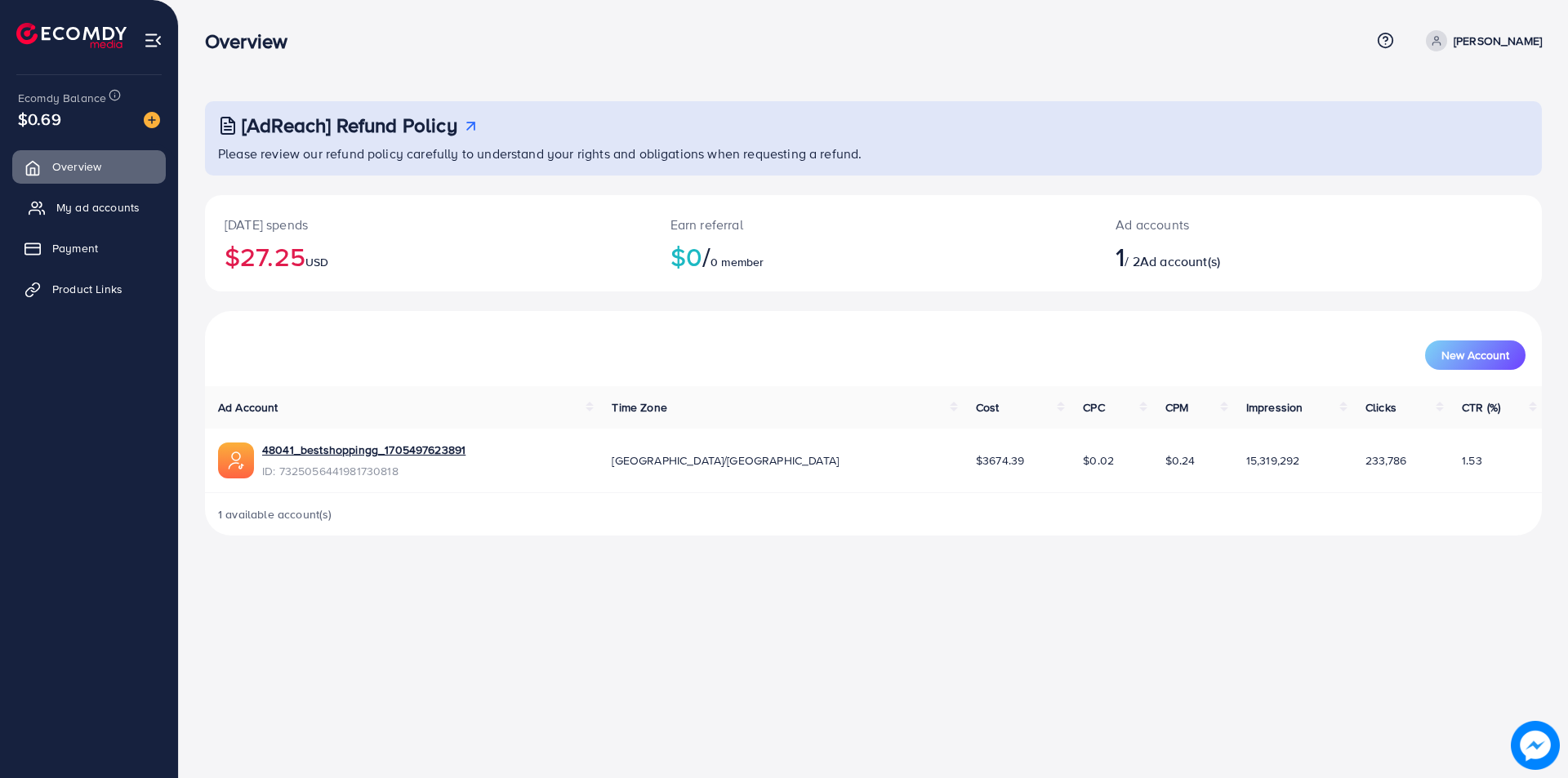
click at [85, 210] on span "My ad accounts" at bounding box center [98, 207] width 84 height 17
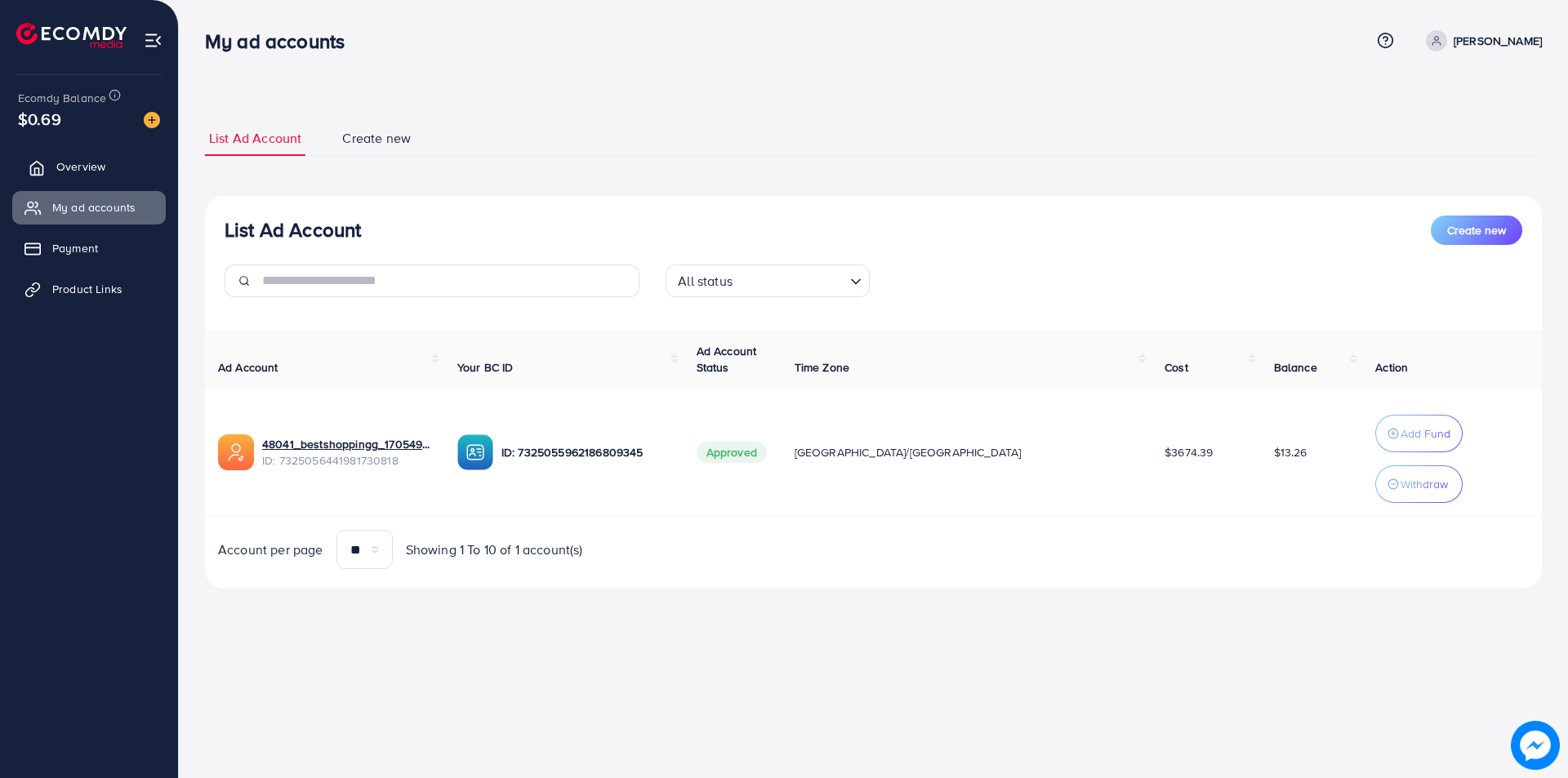
click at [85, 168] on span "Overview" at bounding box center [80, 167] width 49 height 17
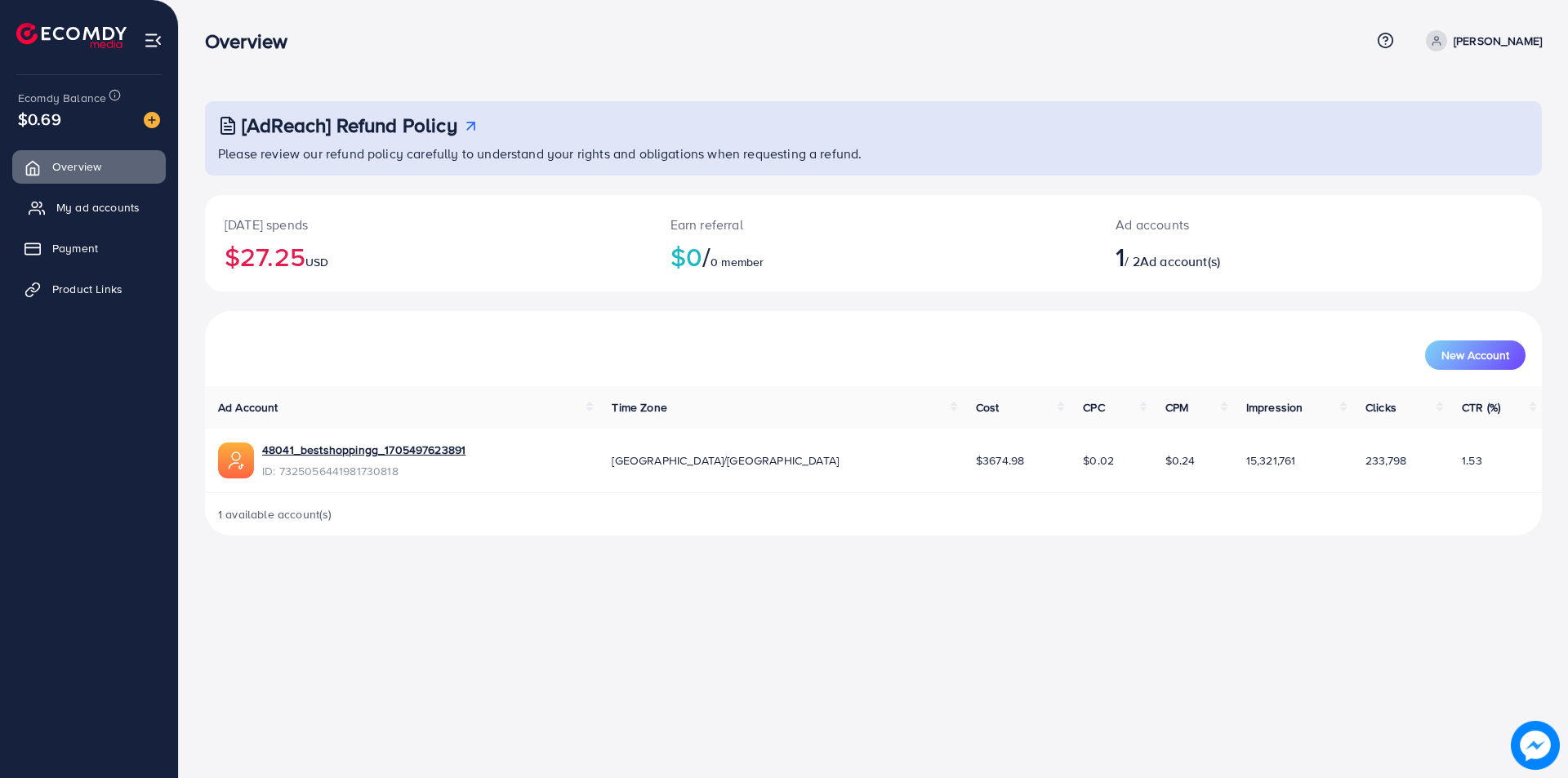
click at [82, 200] on span "My ad accounts" at bounding box center [98, 207] width 84 height 17
